Goal: Task Accomplishment & Management: Use online tool/utility

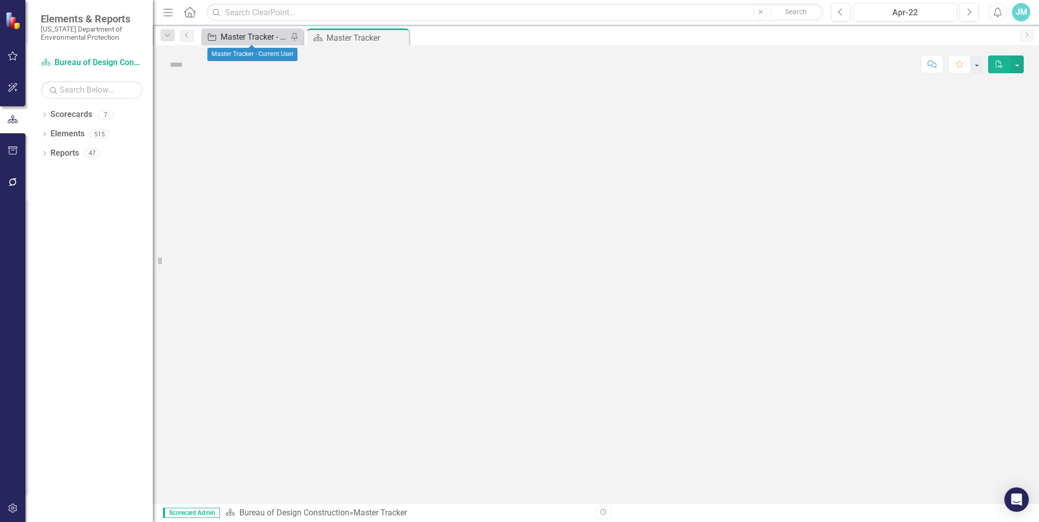
click at [240, 36] on div "Master Tracker - Current User" at bounding box center [254, 37] width 67 height 13
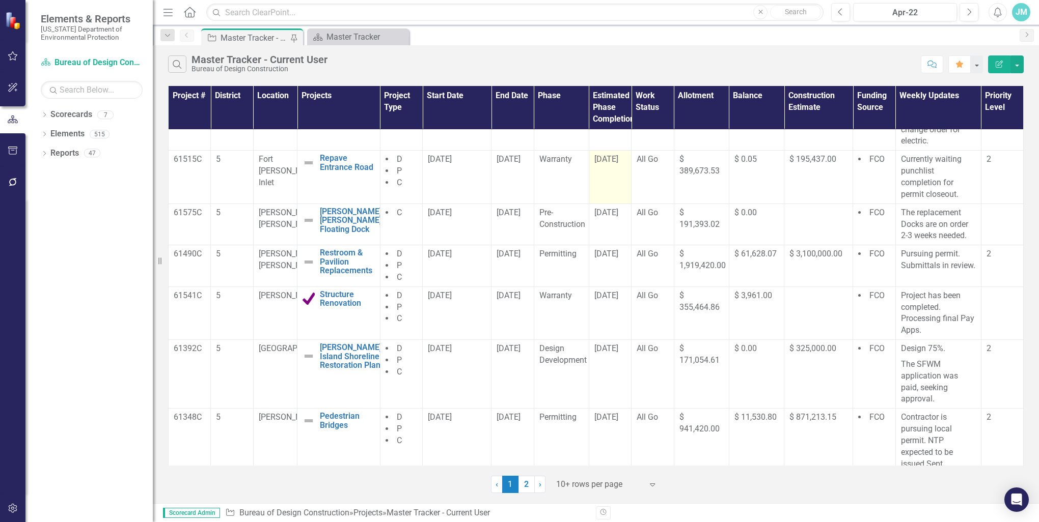
scroll to position [102, 0]
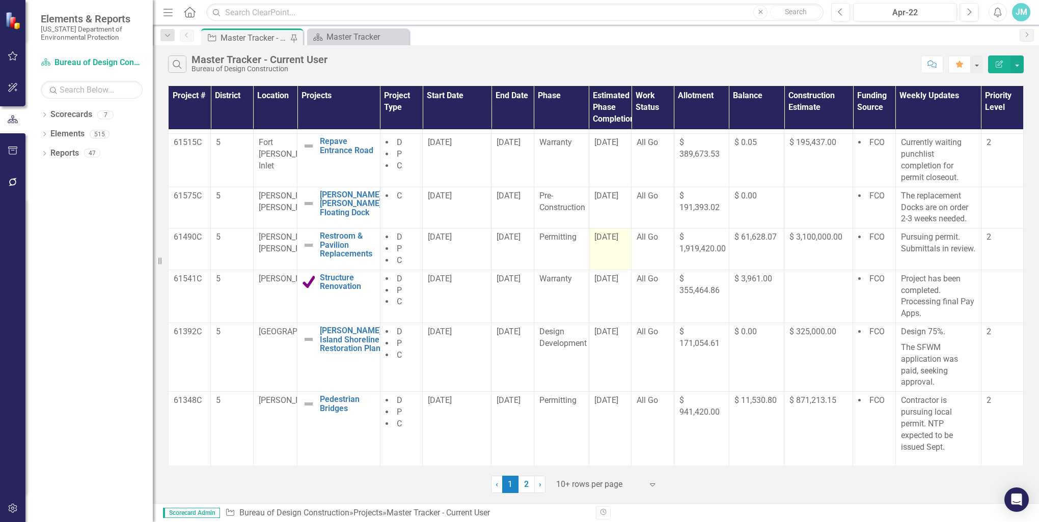
click at [610, 234] on span "[DATE]" at bounding box center [606, 237] width 24 height 10
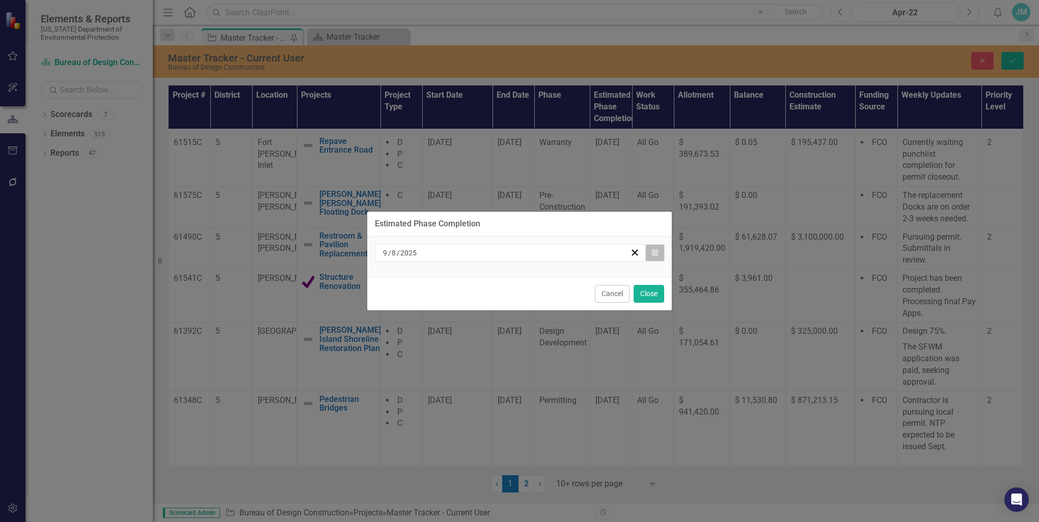
click at [653, 254] on icon "Calendar" at bounding box center [655, 253] width 6 height 7
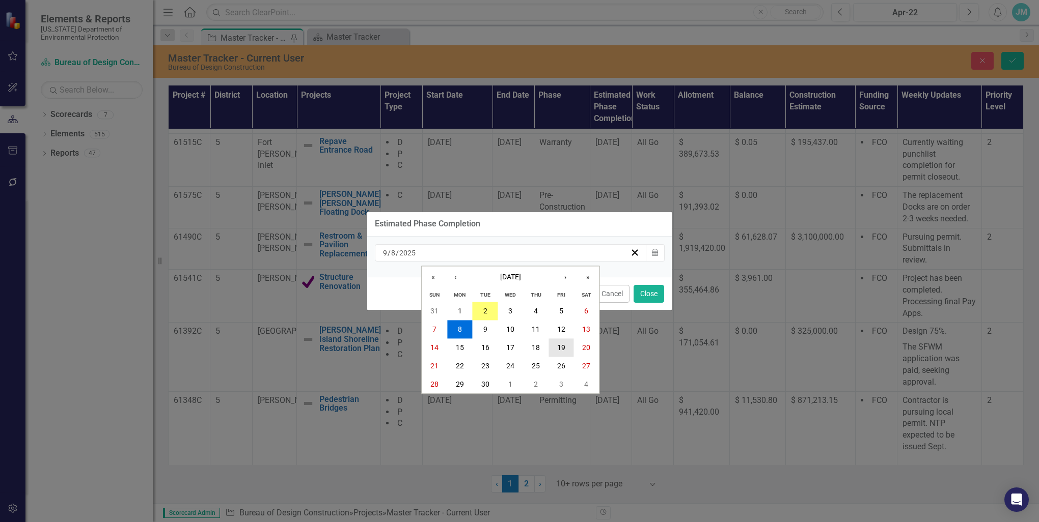
click at [562, 349] on abbr "19" at bounding box center [561, 348] width 8 height 8
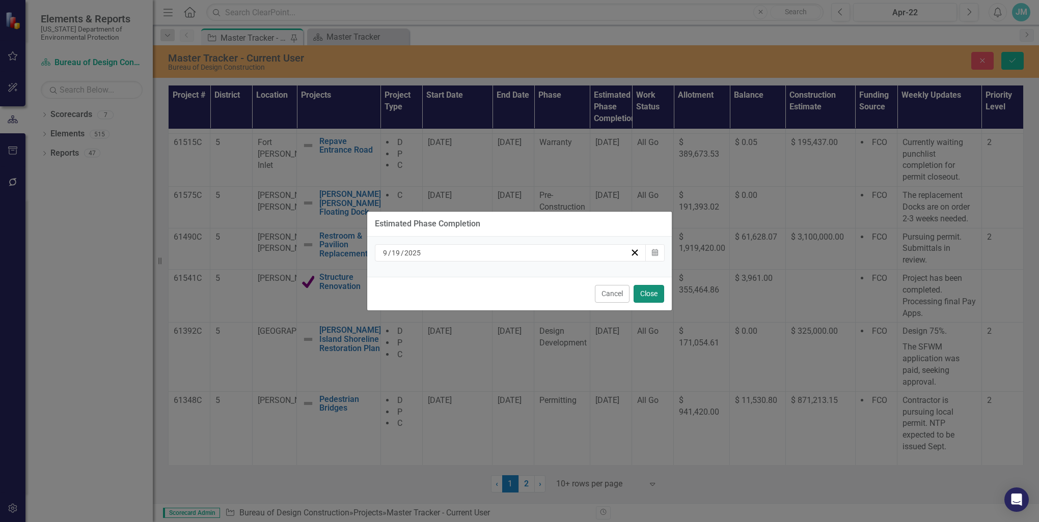
click at [650, 296] on button "Close" at bounding box center [649, 294] width 31 height 18
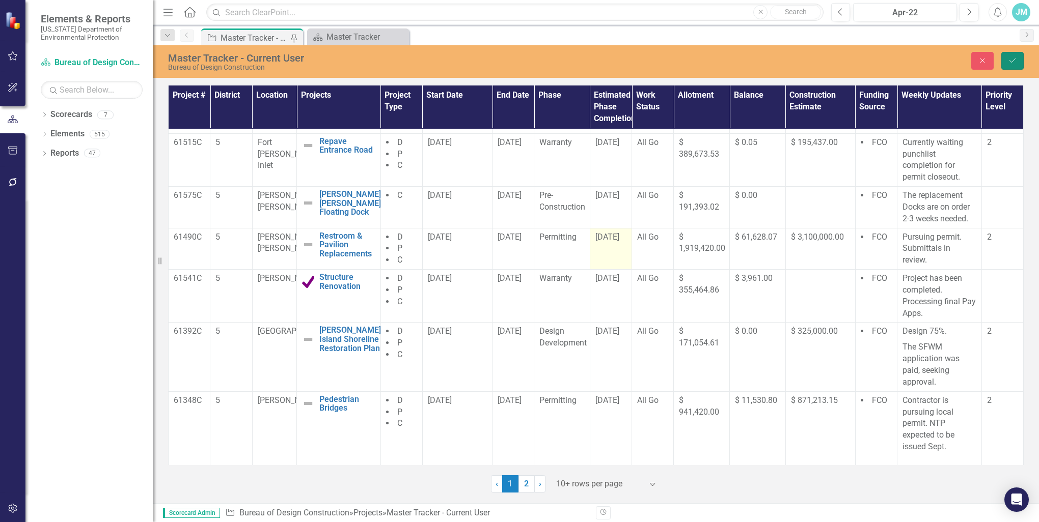
click at [1011, 60] on icon "Save" at bounding box center [1012, 60] width 9 height 7
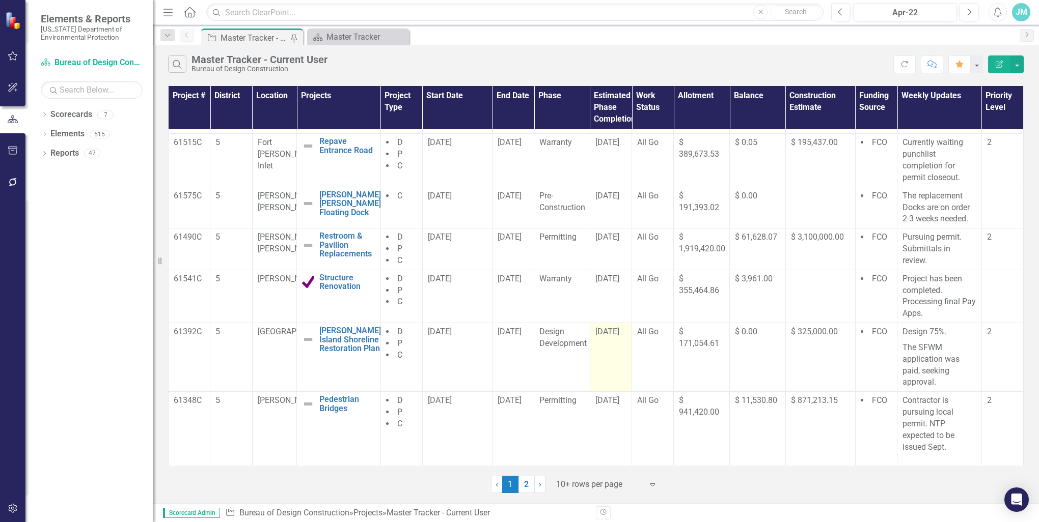
click at [610, 331] on span "[DATE]" at bounding box center [607, 332] width 24 height 10
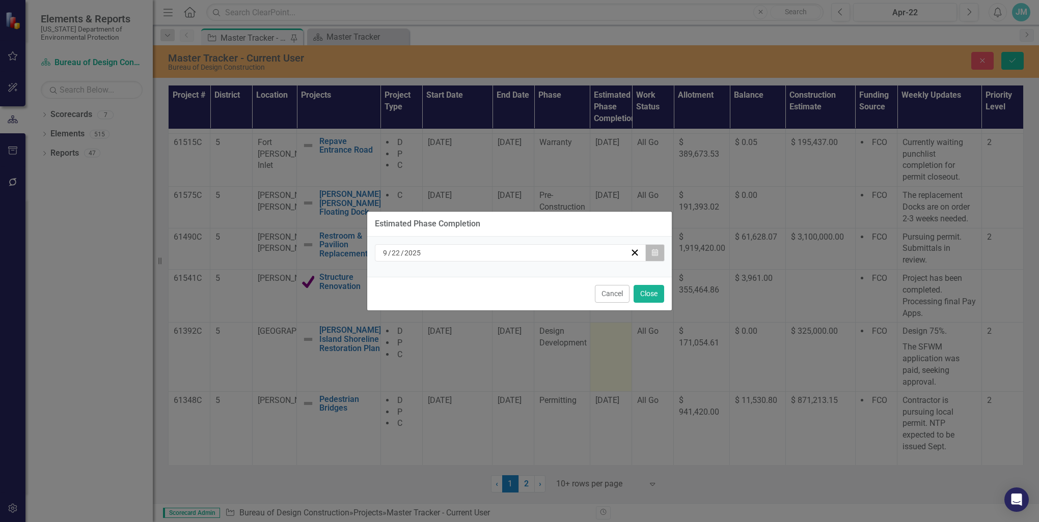
click at [654, 252] on icon "Calendar" at bounding box center [655, 253] width 6 height 7
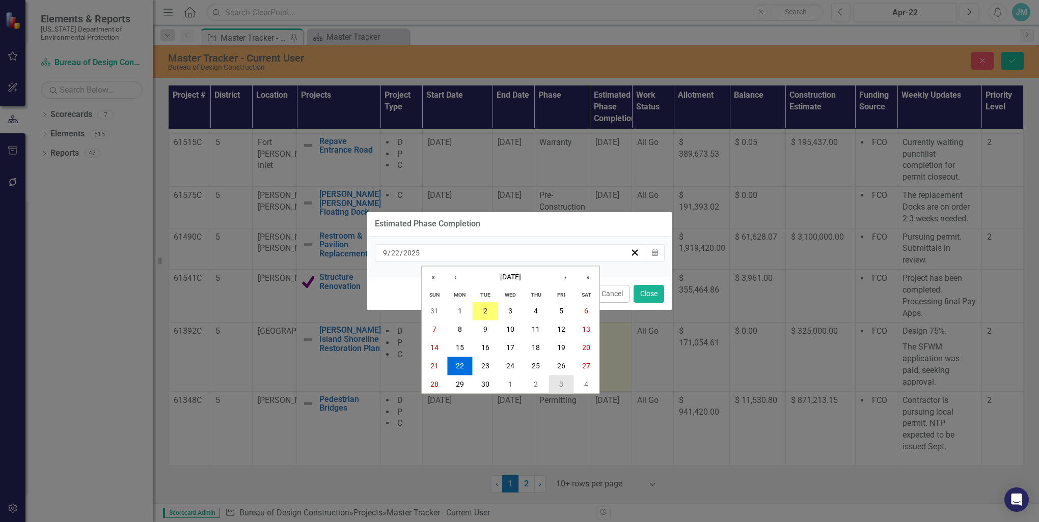
click at [560, 384] on abbr "3" at bounding box center [561, 385] width 4 height 8
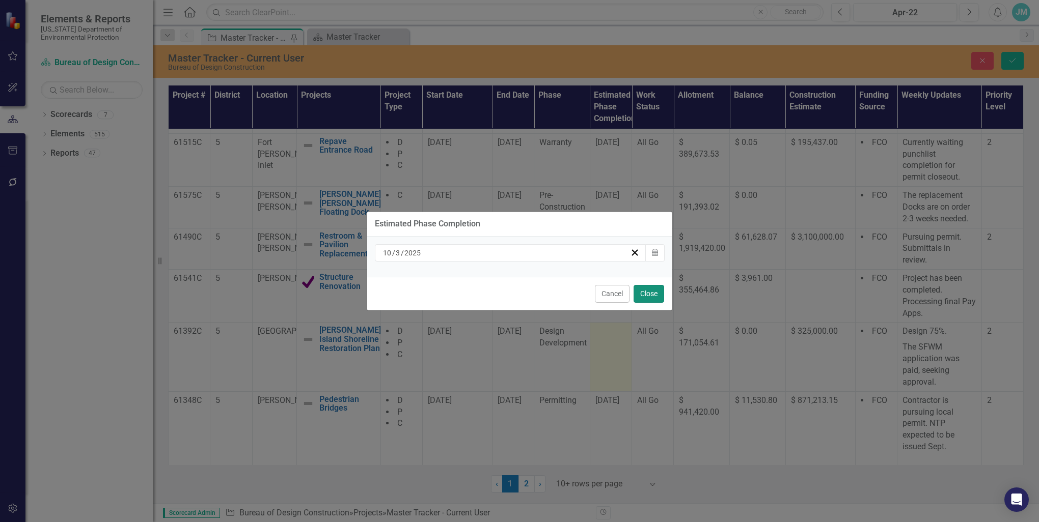
click at [655, 296] on button "Close" at bounding box center [649, 294] width 31 height 18
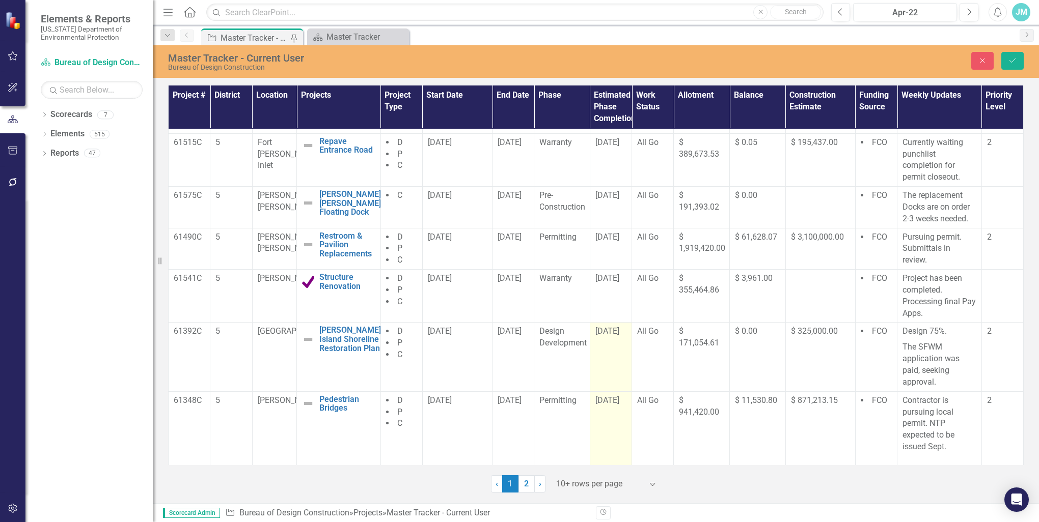
click at [607, 399] on span "[DATE]" at bounding box center [607, 401] width 24 height 10
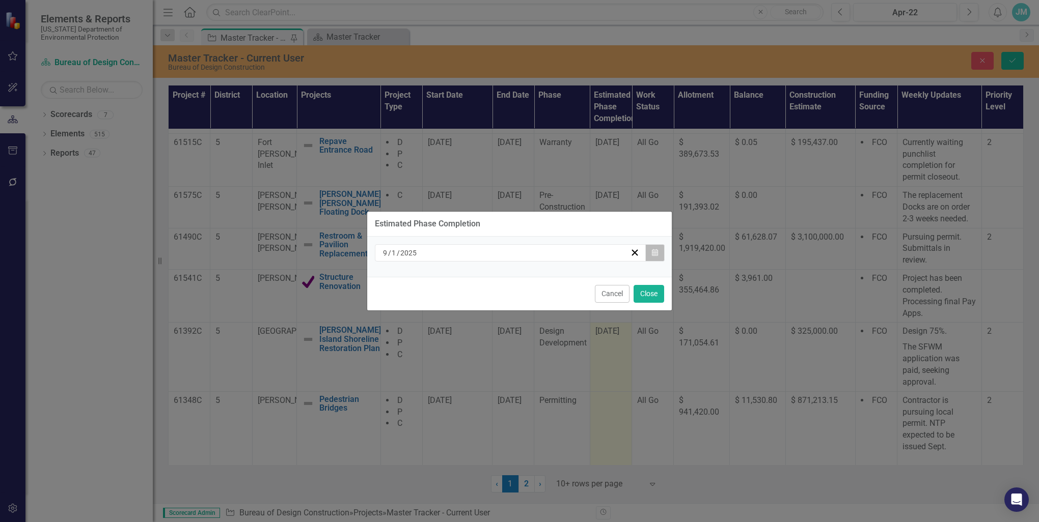
click at [653, 253] on icon "Calendar" at bounding box center [655, 253] width 6 height 7
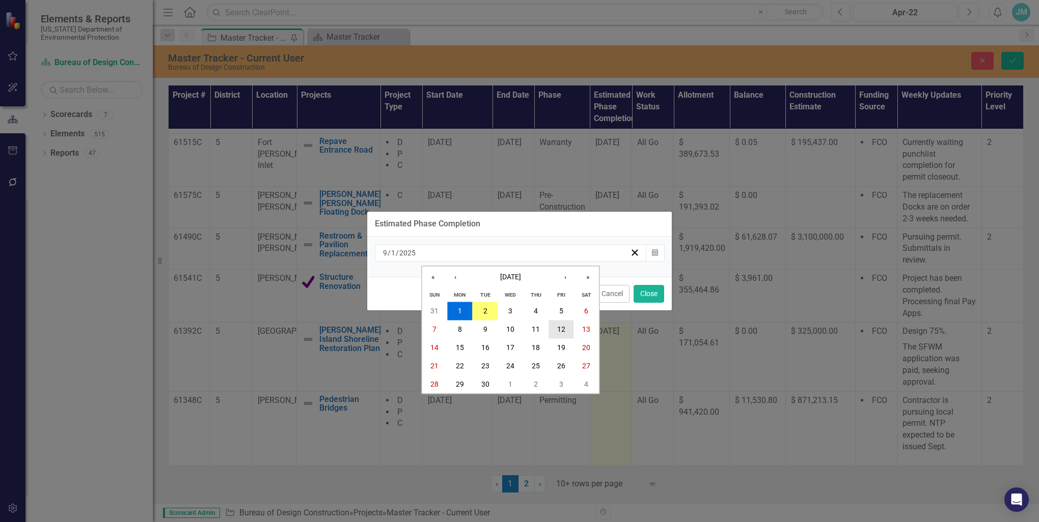
click at [562, 330] on abbr "12" at bounding box center [561, 330] width 8 height 8
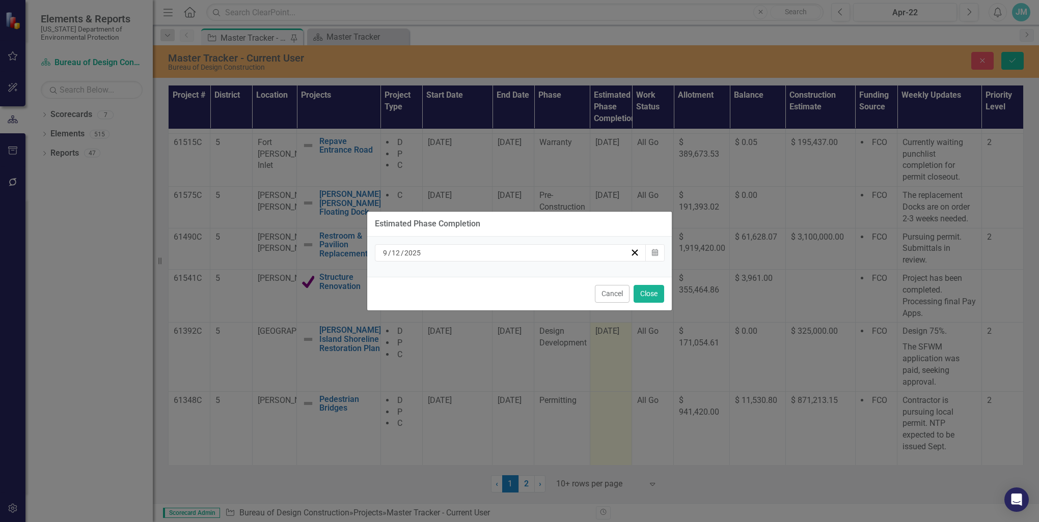
click at [1015, 62] on div "Estimated Phase Completion [DATE] Calendar Cancel Close" at bounding box center [519, 261] width 1039 height 522
click at [649, 292] on button "Close" at bounding box center [649, 294] width 31 height 18
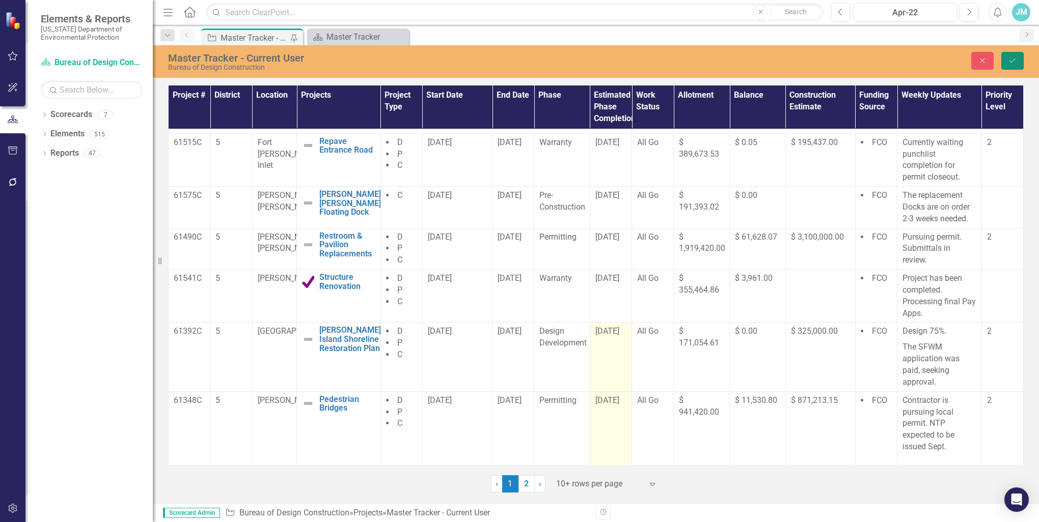
click at [1011, 58] on icon "Save" at bounding box center [1012, 60] width 9 height 7
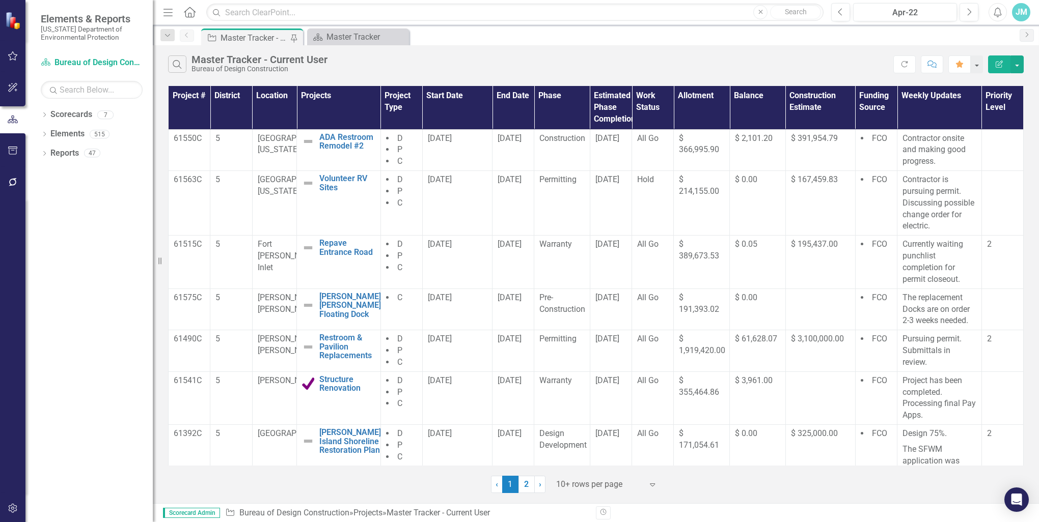
click at [528, 486] on link "2" at bounding box center [526, 484] width 16 height 17
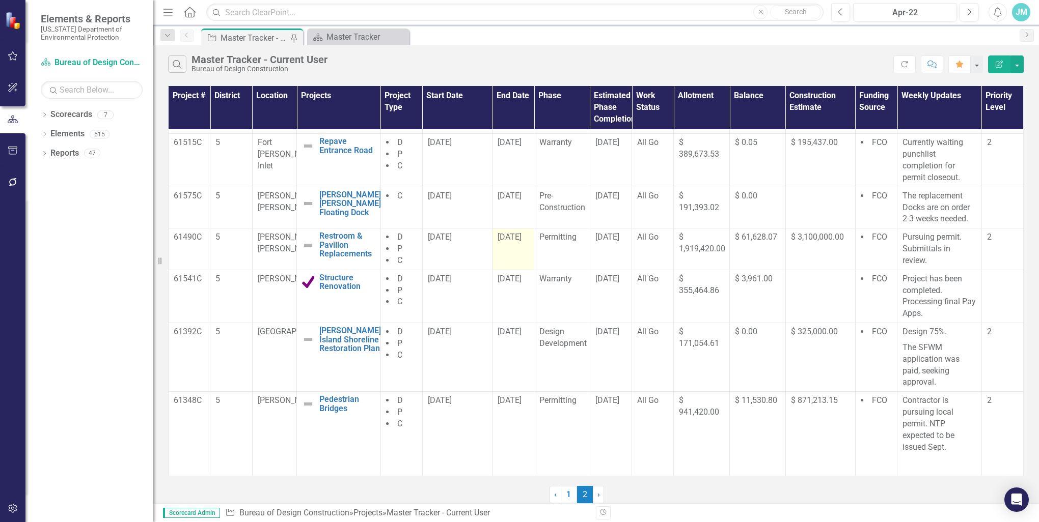
scroll to position [250, 0]
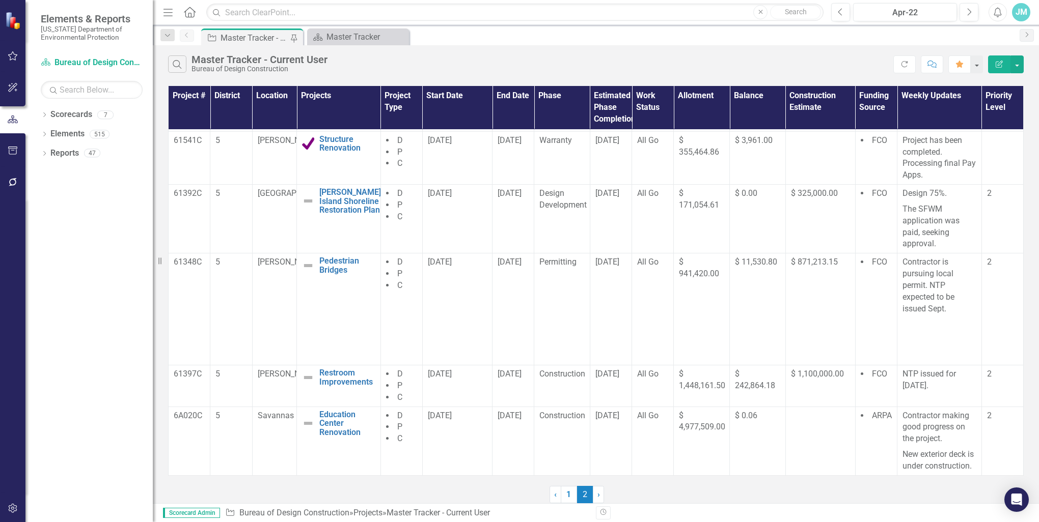
click at [585, 493] on span "2 (current)" at bounding box center [585, 494] width 16 height 17
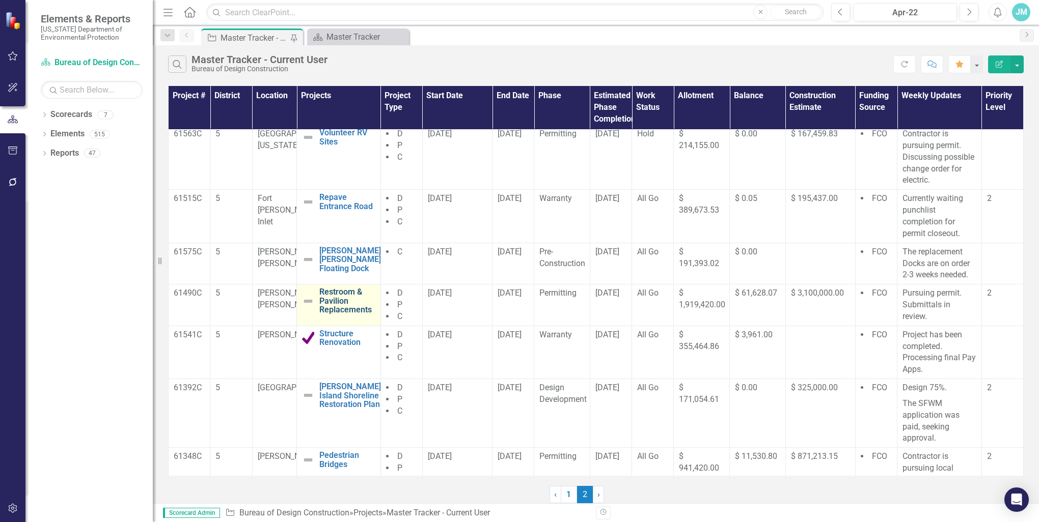
scroll to position [0, 0]
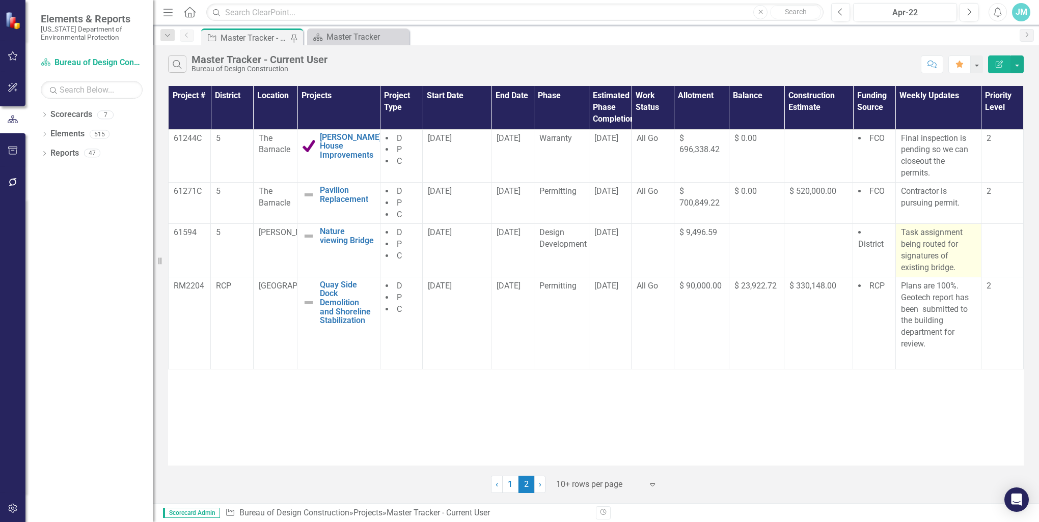
click at [958, 246] on p "Task assignment being routed for signatures of existing bridge." at bounding box center [938, 250] width 75 height 46
click at [957, 246] on p "Task assignment being routed for signatures of existing bridge." at bounding box center [938, 250] width 75 height 46
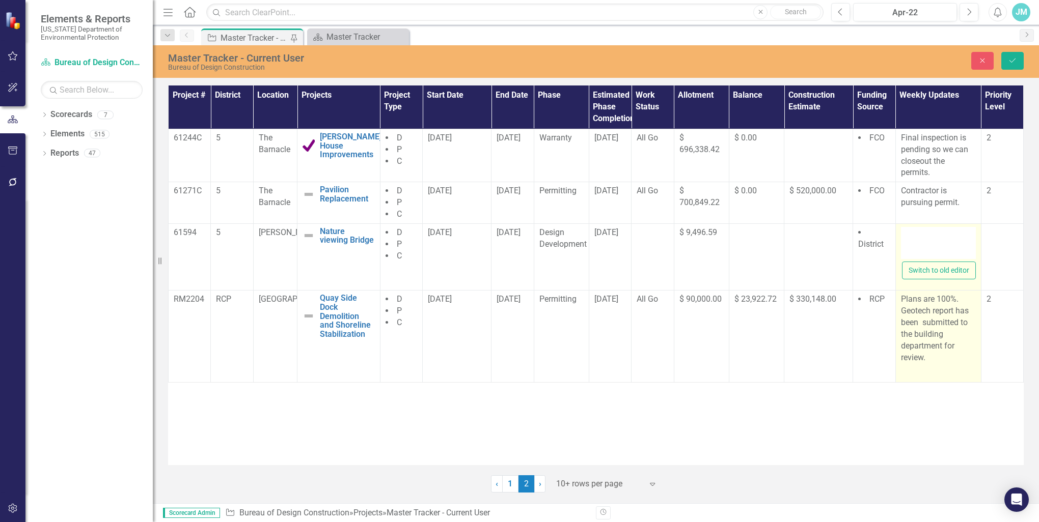
type textarea "<p>Task assignment being routed for signatures of existing bridge.</p>"
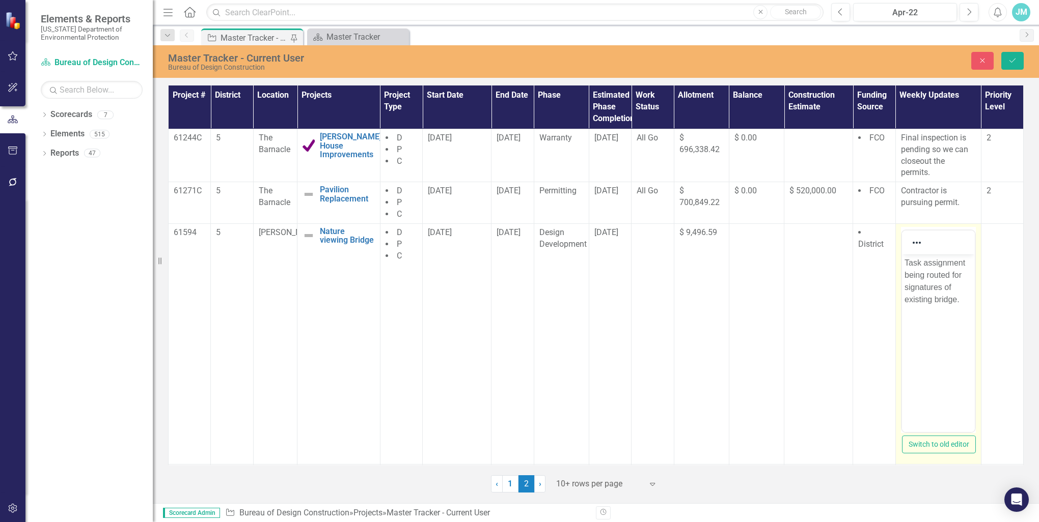
click at [952, 288] on p "Task assignment being routed for signatures of existing bridge." at bounding box center [938, 281] width 68 height 49
click at [1013, 58] on icon "Save" at bounding box center [1012, 60] width 9 height 7
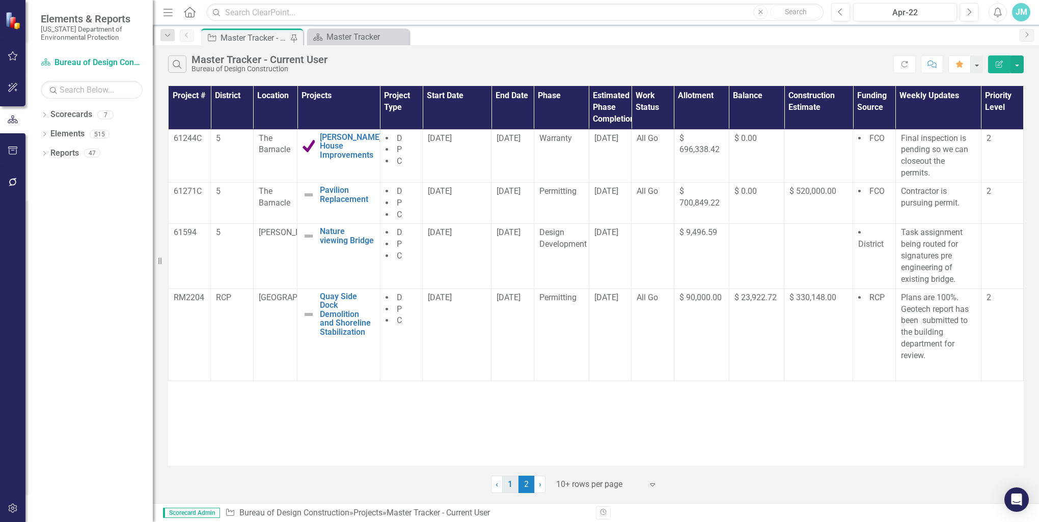
click at [507, 480] on link "1" at bounding box center [510, 484] width 16 height 17
